Goal: Transaction & Acquisition: Purchase product/service

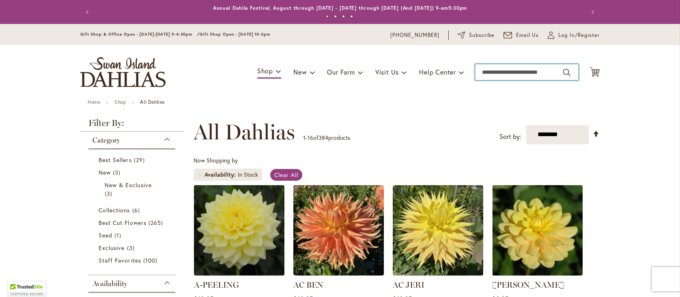
click at [493, 72] on input "Search" at bounding box center [526, 72] width 103 height 16
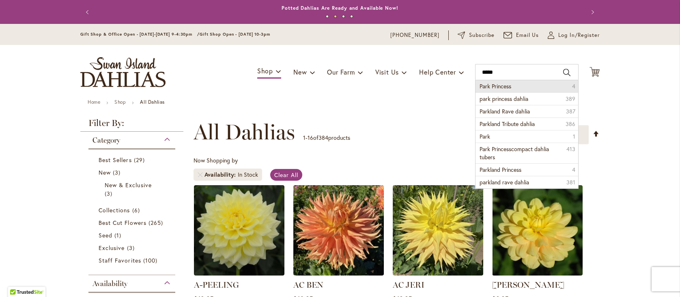
click at [491, 86] on span "Park Princess" at bounding box center [496, 86] width 32 height 8
type input "**********"
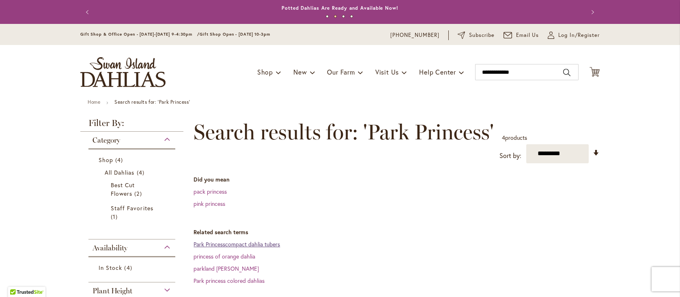
click at [234, 243] on link "Park Princesscompact dahlia tubers" at bounding box center [237, 245] width 86 height 8
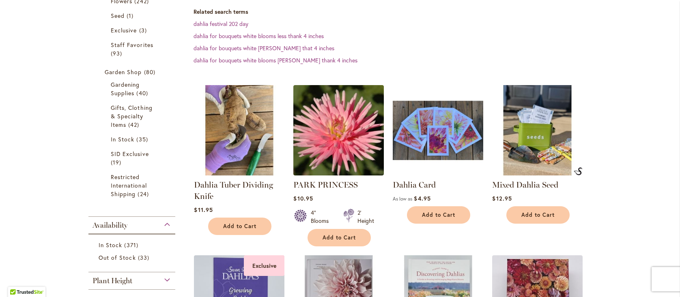
scroll to position [243, 0]
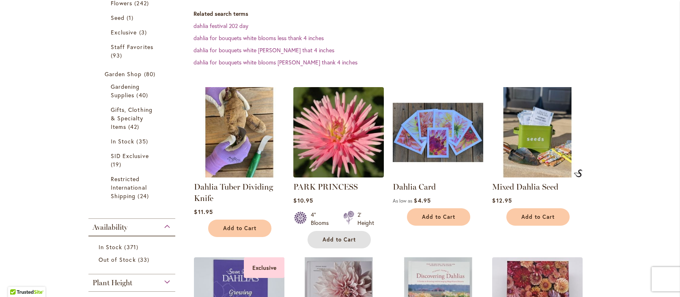
click at [347, 239] on span "Add to Cart" at bounding box center [339, 240] width 33 height 7
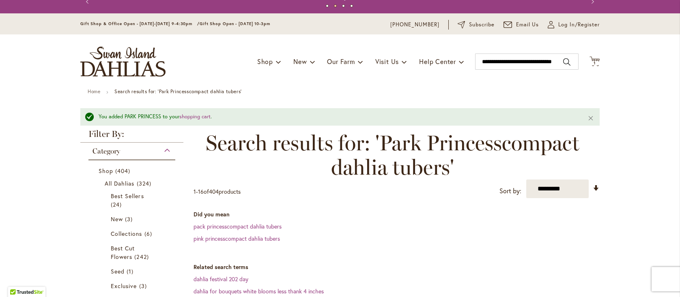
scroll to position [0, 0]
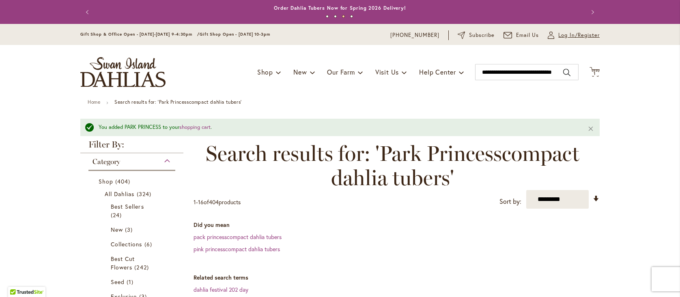
click at [572, 34] on span "Log In/Register" at bounding box center [578, 35] width 41 height 8
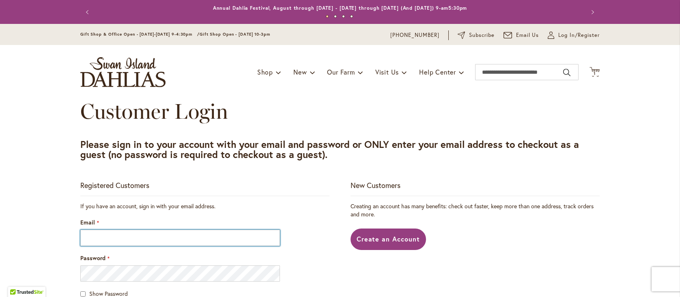
click at [138, 239] on input "Email" at bounding box center [180, 238] width 200 height 16
type input "**********"
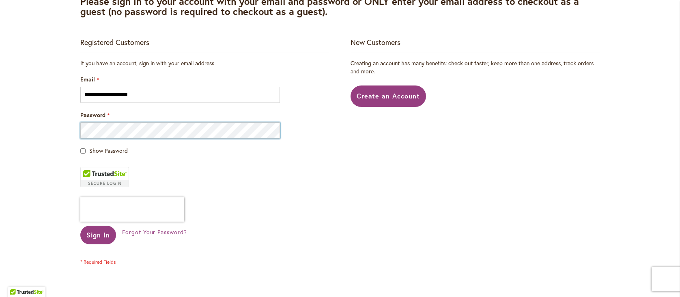
scroll to position [142, 0]
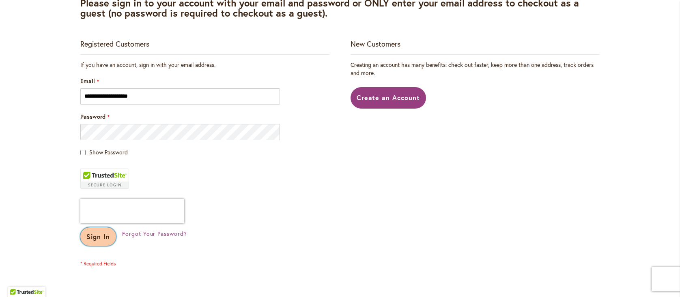
click at [99, 237] on span "Sign In" at bounding box center [98, 237] width 24 height 9
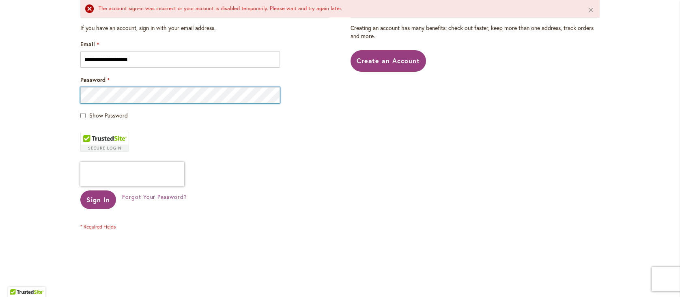
scroll to position [202, 0]
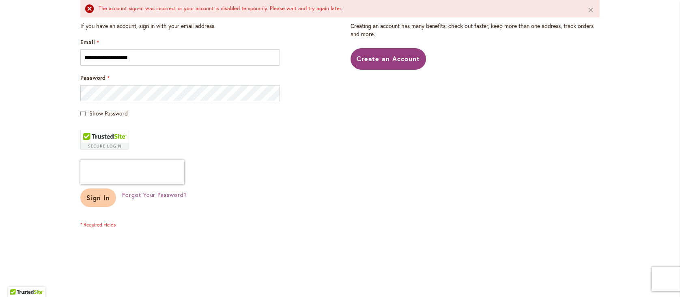
click at [109, 201] on span "Sign In" at bounding box center [98, 198] width 24 height 9
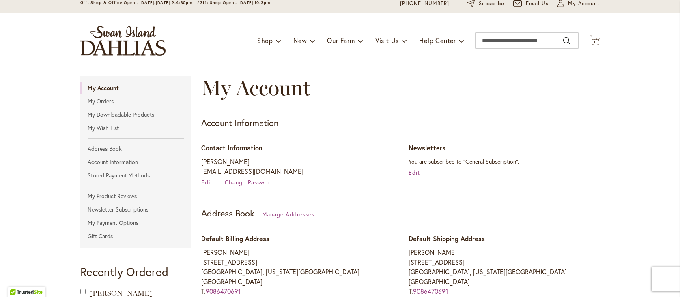
scroll to position [22, 0]
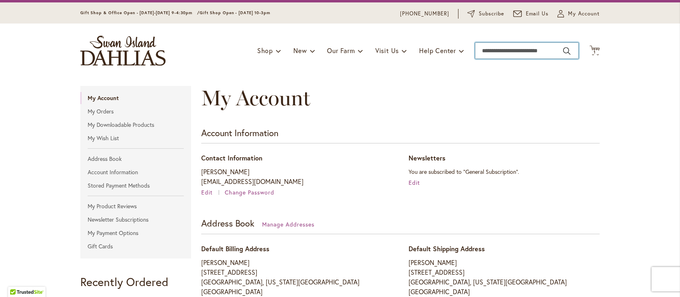
click at [492, 52] on input "Search" at bounding box center [526, 51] width 103 height 16
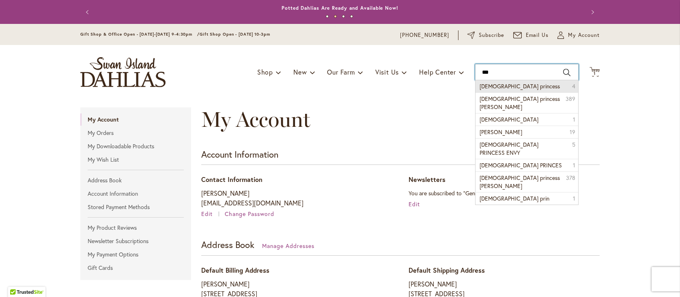
scroll to position [1, 0]
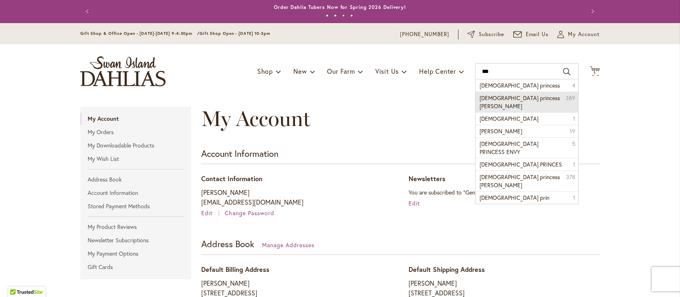
click at [508, 96] on span "gay princess dahlia" at bounding box center [520, 102] width 80 height 16
type input "**********"
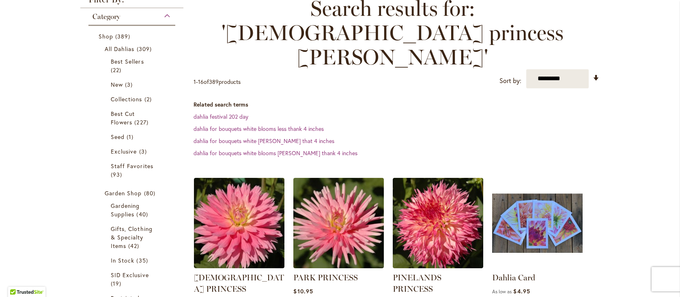
scroll to position [140, 0]
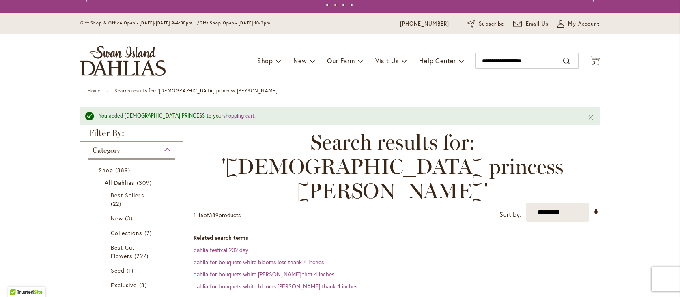
scroll to position [0, 0]
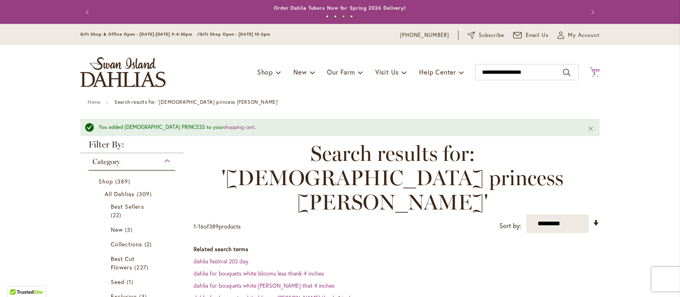
click at [594, 72] on span "2" at bounding box center [594, 73] width 3 height 5
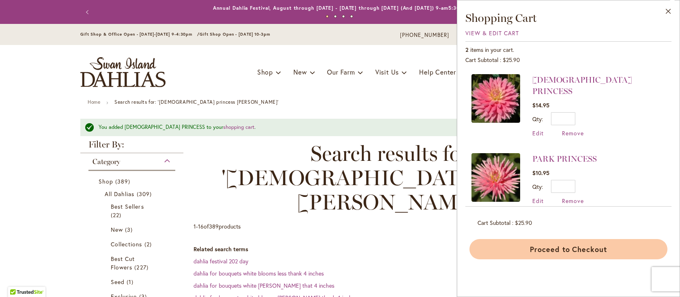
click at [560, 249] on button "Proceed to Checkout" at bounding box center [568, 249] width 198 height 20
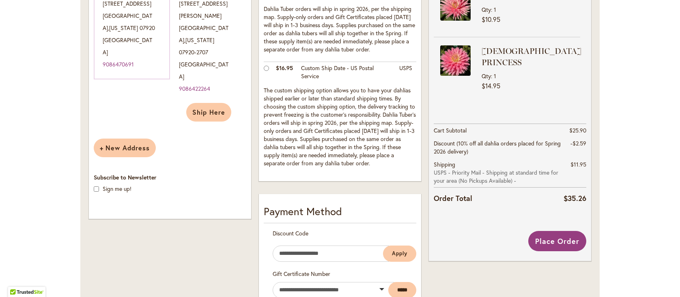
scroll to position [239, 0]
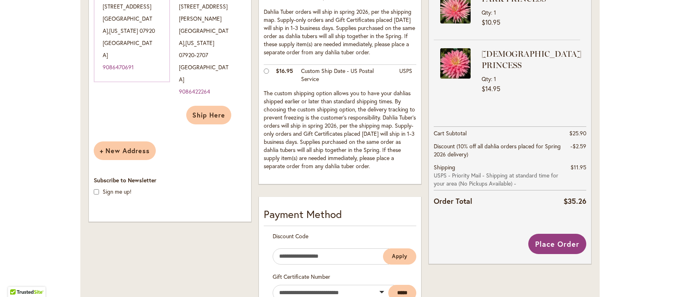
click at [0, 297] on div at bounding box center [0, 297] width 0 height 0
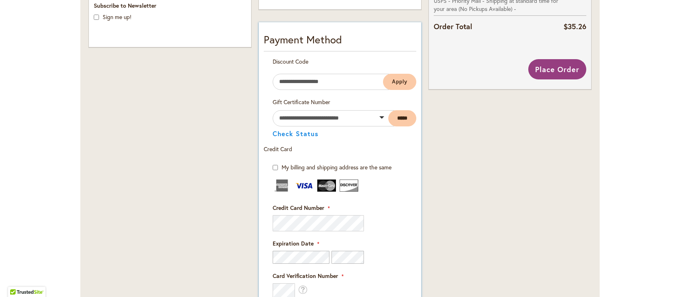
scroll to position [410, 0]
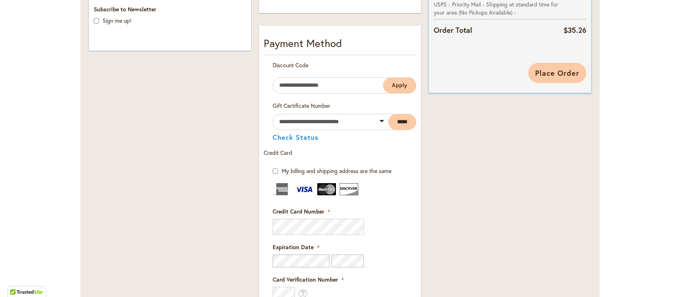
click at [556, 68] on span "Place Order" at bounding box center [557, 73] width 44 height 10
